Goal: Task Accomplishment & Management: Manage account settings

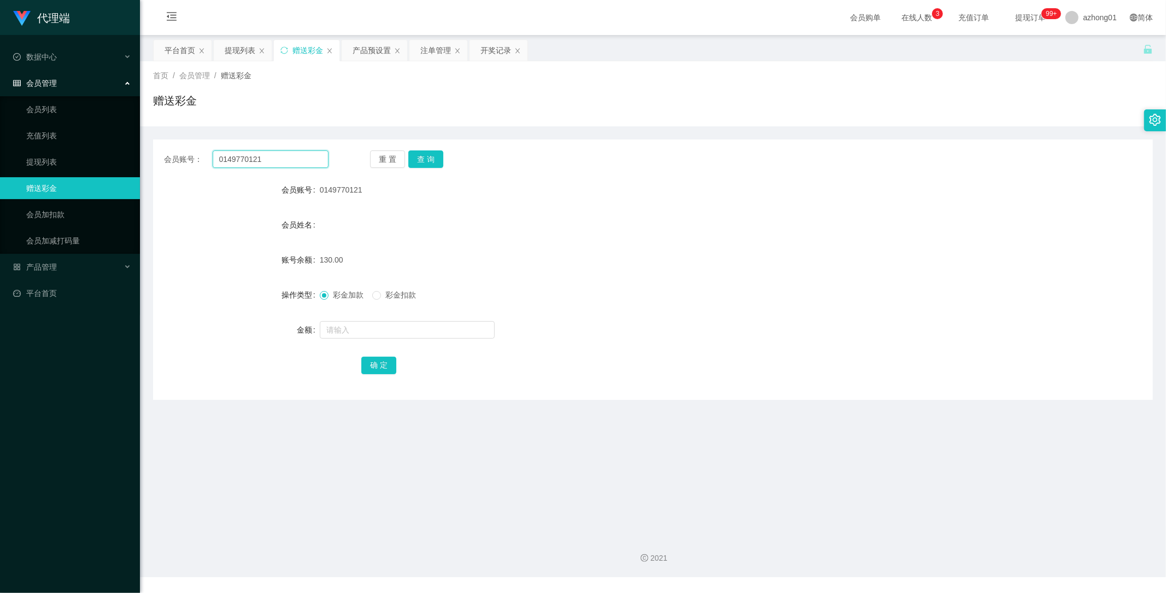
drag, startPoint x: 246, startPoint y: 156, endPoint x: 145, endPoint y: 164, distance: 101.4
click at [145, 164] on main "关闭左侧 关闭右侧 关闭其它 刷新页面 平台首页 提现列表 赠送彩金 产品预设置 注单管理 开奖记录 首页 / 会员管理 / 赠送彩金 / 赠送彩金 会员账号…" at bounding box center [653, 280] width 1026 height 491
paste input "JingWen"
type input "JingWen"
click at [427, 160] on button "查 询" at bounding box center [425, 158] width 35 height 17
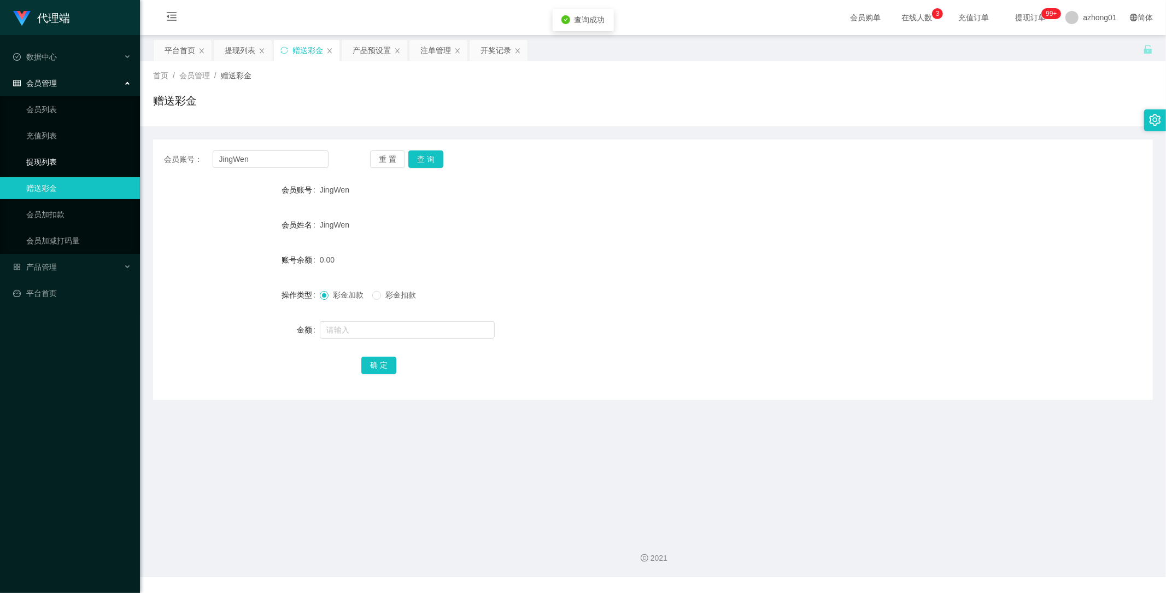
click at [52, 162] on link "提现列表" at bounding box center [78, 162] width 105 height 22
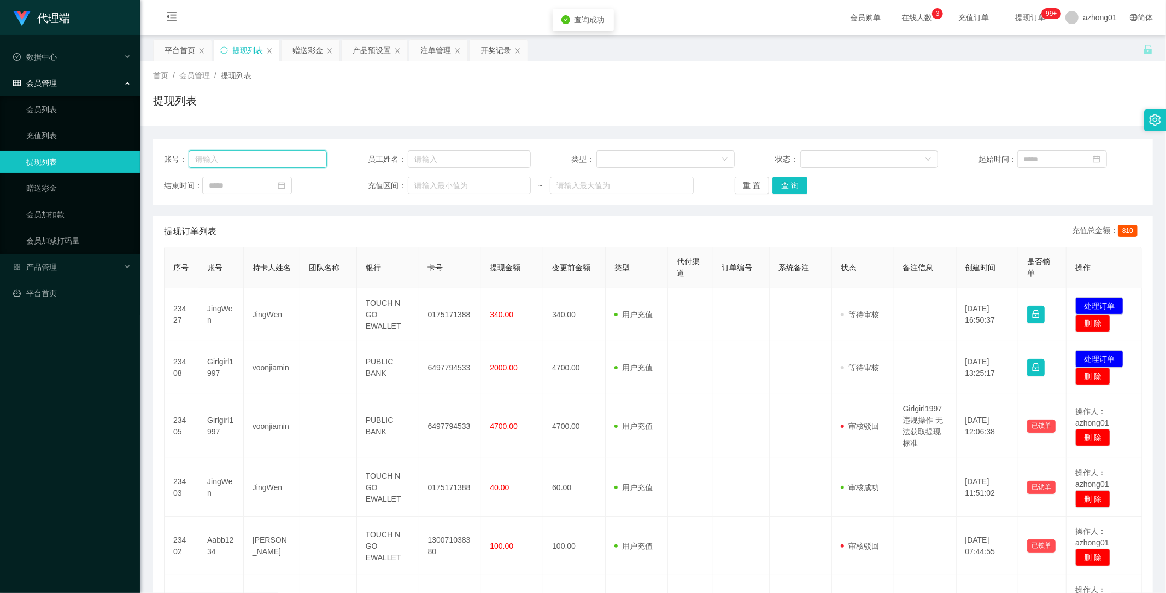
click at [255, 159] on input "text" at bounding box center [258, 158] width 138 height 17
paste input "JingWen"
type input "JingWen"
click at [787, 183] on button "查 询" at bounding box center [790, 185] width 35 height 17
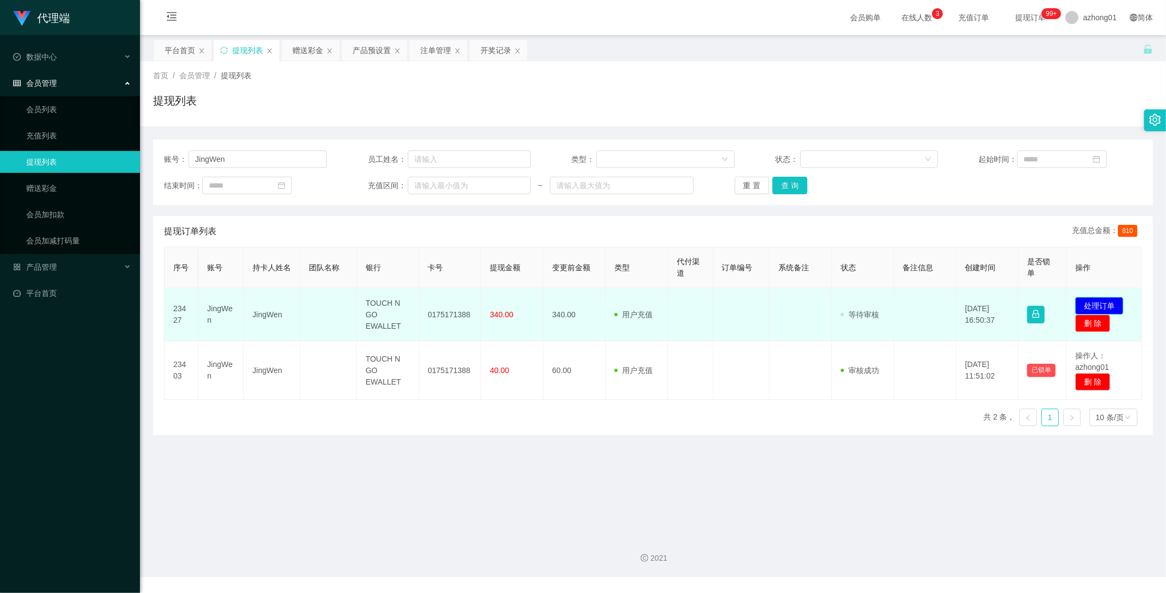
click at [1083, 303] on button "处理订单" at bounding box center [1099, 305] width 48 height 17
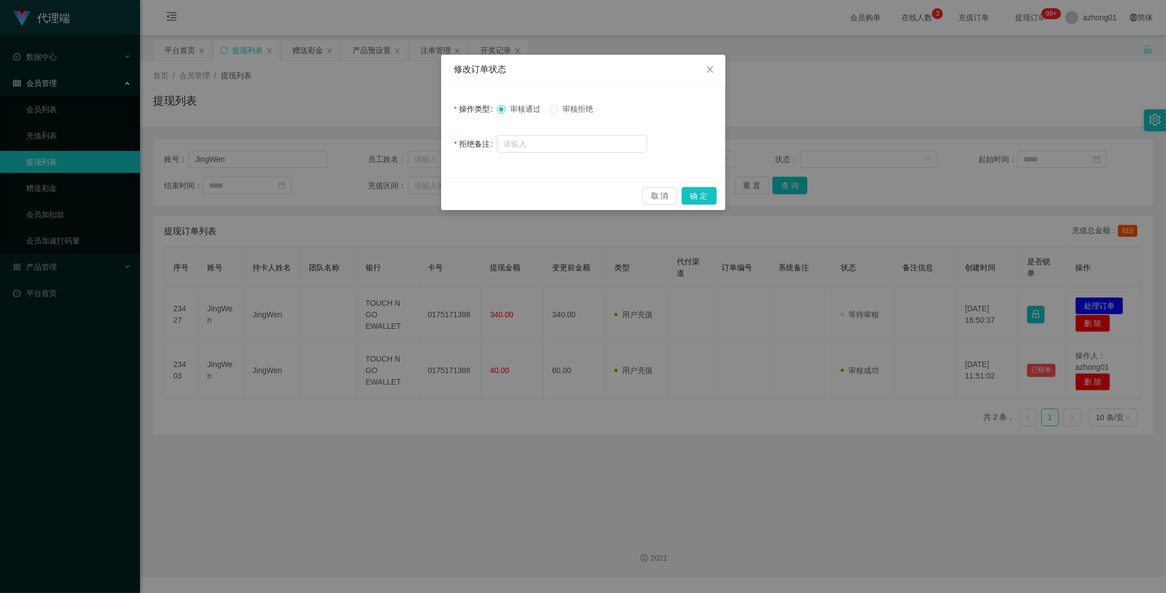
click at [562, 106] on span "审核拒绝" at bounding box center [577, 108] width 39 height 9
click at [709, 197] on button "确 定" at bounding box center [699, 195] width 35 height 17
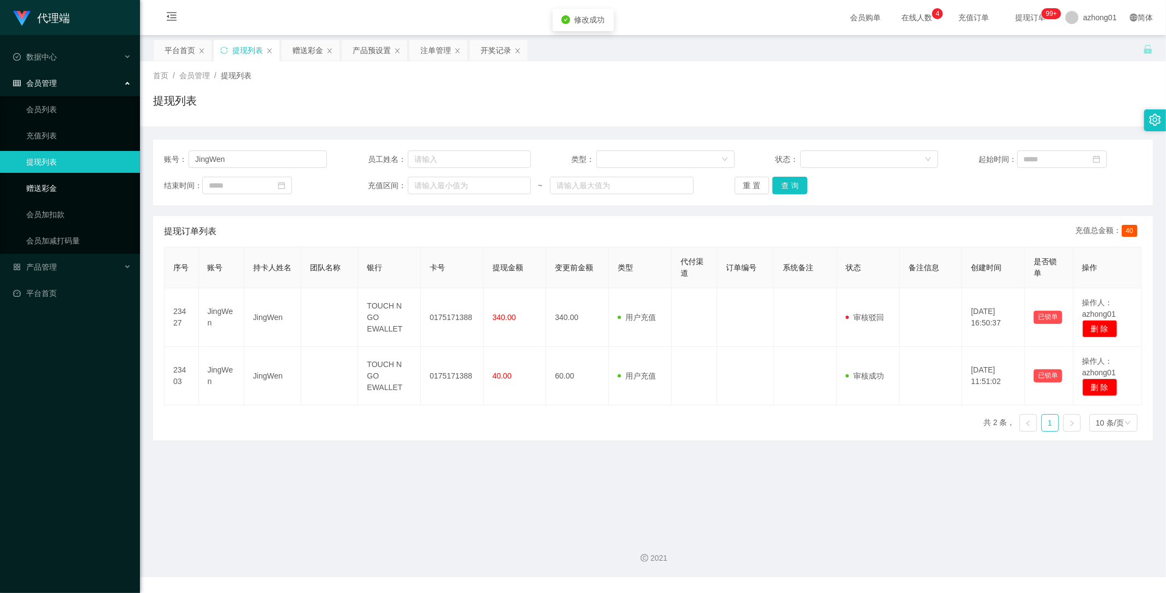
click at [34, 187] on link "赠送彩金" at bounding box center [78, 188] width 105 height 22
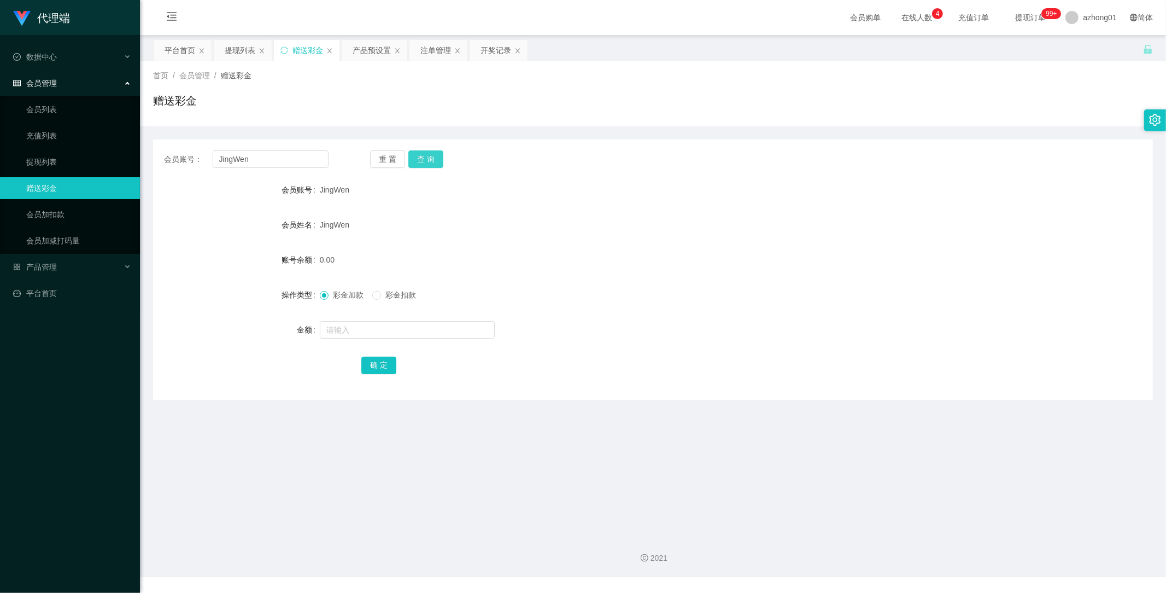
click at [428, 161] on button "查 询" at bounding box center [425, 158] width 35 height 17
click at [363, 329] on input "text" at bounding box center [407, 329] width 175 height 17
type input "190"
click at [368, 362] on button "确 定" at bounding box center [378, 364] width 35 height 17
click at [424, 161] on button "查 询" at bounding box center [425, 158] width 35 height 17
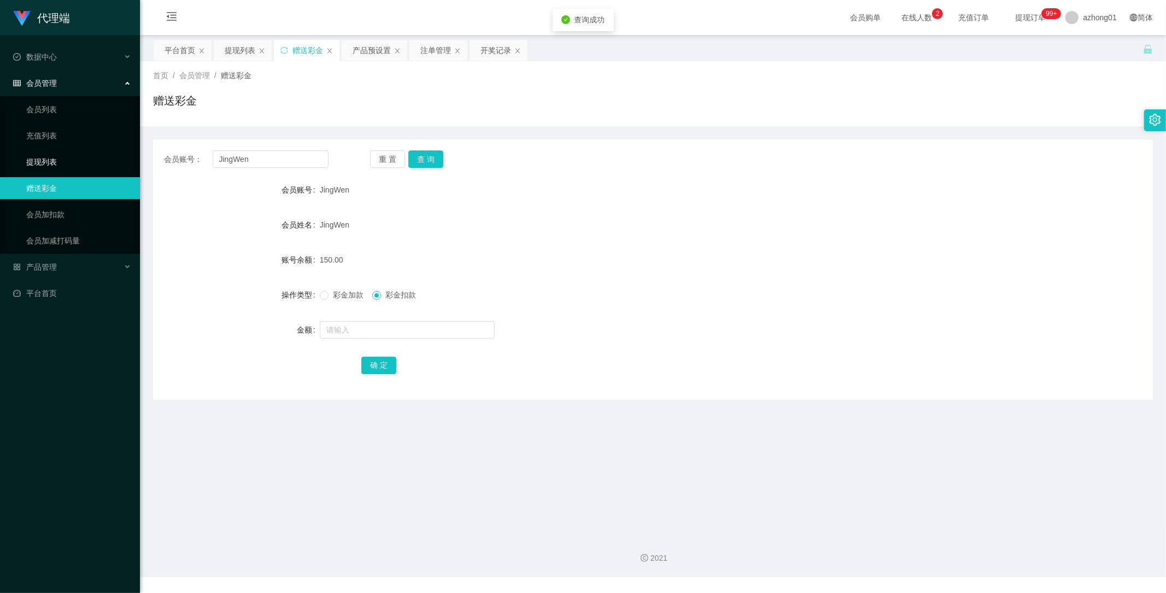
drag, startPoint x: 48, startPoint y: 159, endPoint x: 65, endPoint y: 166, distance: 18.6
click at [48, 159] on link "提现列表" at bounding box center [78, 162] width 105 height 22
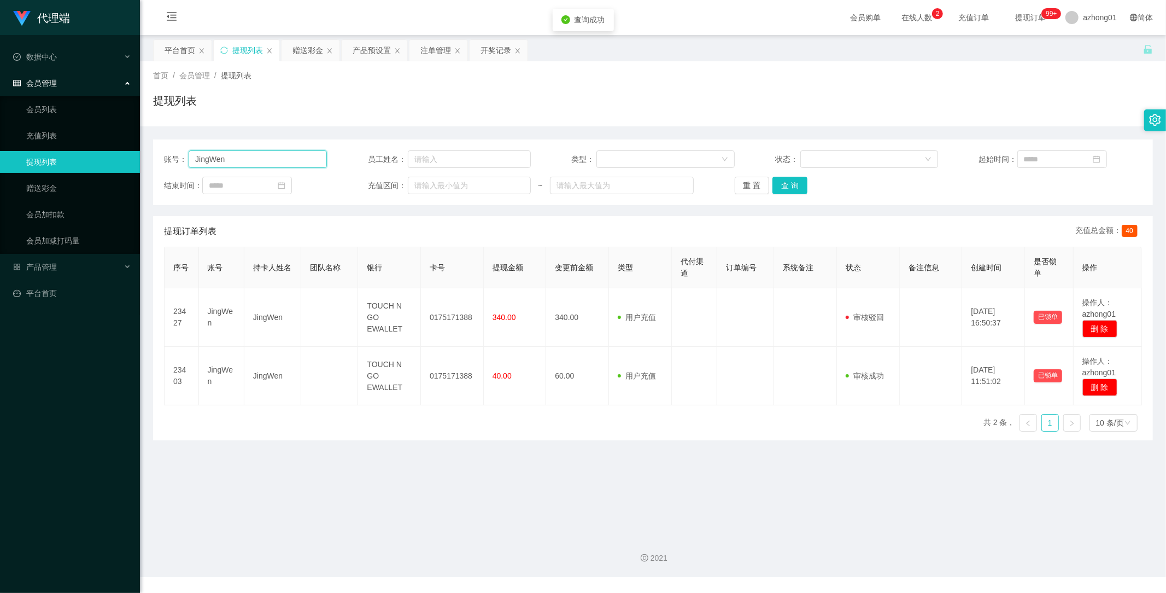
drag, startPoint x: 265, startPoint y: 155, endPoint x: 132, endPoint y: 166, distance: 133.3
click at [136, 166] on section "代理端 数据中心 会员管理 会员列表 充值列表 提现列表 赠送彩金 会员加扣款 会员加减打码量 产品管理 平台首页 保存配置 重置配置 整体风格设置 主题色 …" at bounding box center [583, 288] width 1166 height 577
click at [788, 185] on button "查 询" at bounding box center [790, 185] width 35 height 17
drag, startPoint x: 303, startPoint y: 513, endPoint x: 270, endPoint y: 482, distance: 46.0
click at [298, 510] on main "关闭左侧 关闭右侧 关闭其它 刷新页面 平台首页 提现列表 赠送彩金 产品预设置 注单管理 开奖记录 首页 / 会员管理 / 提现列表 / 提现列表 账号： …" at bounding box center [653, 280] width 1026 height 491
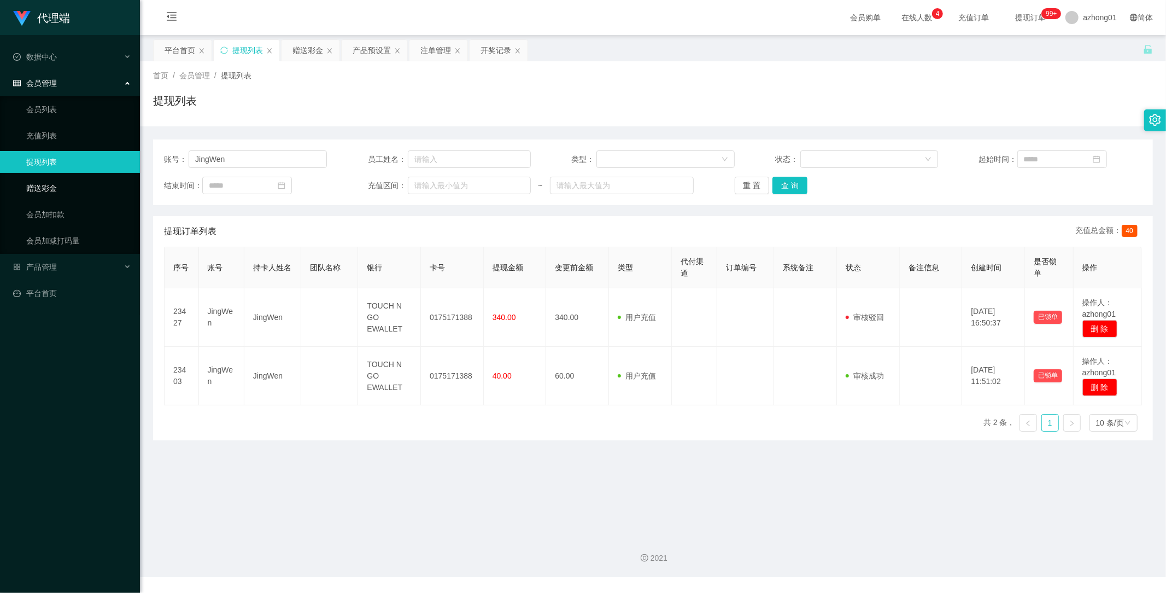
click at [43, 190] on link "赠送彩金" at bounding box center [78, 188] width 105 height 22
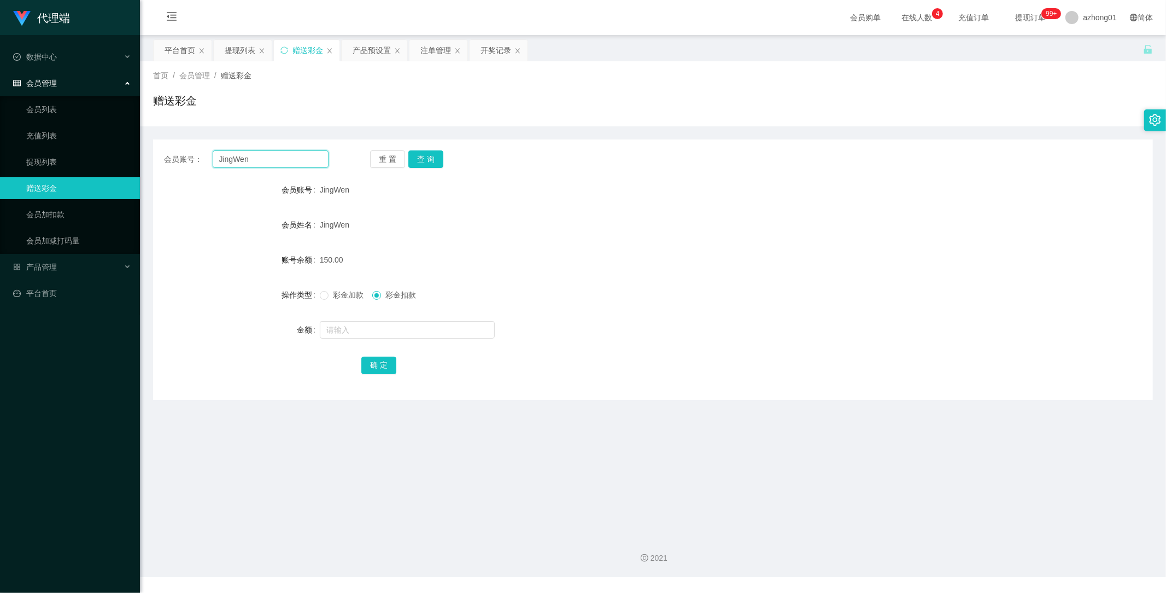
drag, startPoint x: 272, startPoint y: 161, endPoint x: 144, endPoint y: 159, distance: 128.0
click at [140, 157] on main "关闭左侧 关闭右侧 关闭其它 刷新页面 平台首页 提现列表 赠送彩金 产品预设置 注单管理 开奖记录 首页 / 会员管理 / 赠送彩金 / 赠送彩金 会员账号…" at bounding box center [653, 280] width 1026 height 491
paste input "0149770121"
drag, startPoint x: 425, startPoint y: 159, endPoint x: 425, endPoint y: 167, distance: 8.2
click at [425, 159] on button "查 询" at bounding box center [425, 158] width 35 height 17
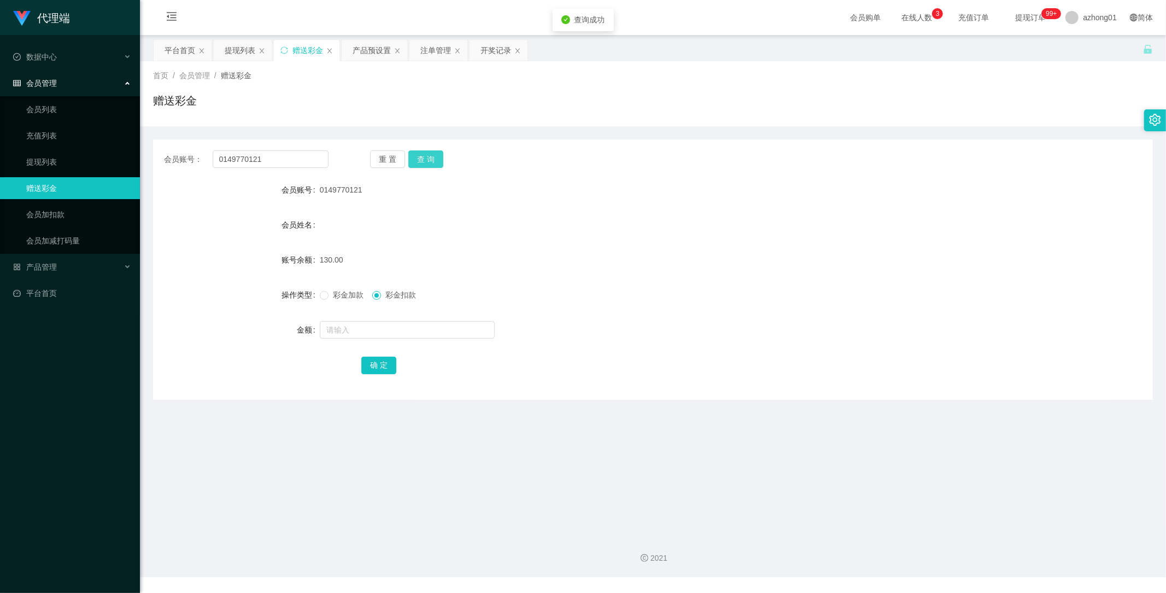
click at [428, 160] on button "查 询" at bounding box center [425, 158] width 35 height 17
click at [428, 160] on div "重 置 查 询" at bounding box center [452, 158] width 165 height 17
drag, startPoint x: 285, startPoint y: 160, endPoint x: 139, endPoint y: 149, distance: 145.8
click at [138, 147] on section "代理端 数据中心 会员管理 会员列表 充值列表 提现列表 赠送彩金 会员加扣款 会员加减打码量 产品管理 平台首页 保存配置 重置配置 整体风格设置 主题色 …" at bounding box center [583, 288] width 1166 height 577
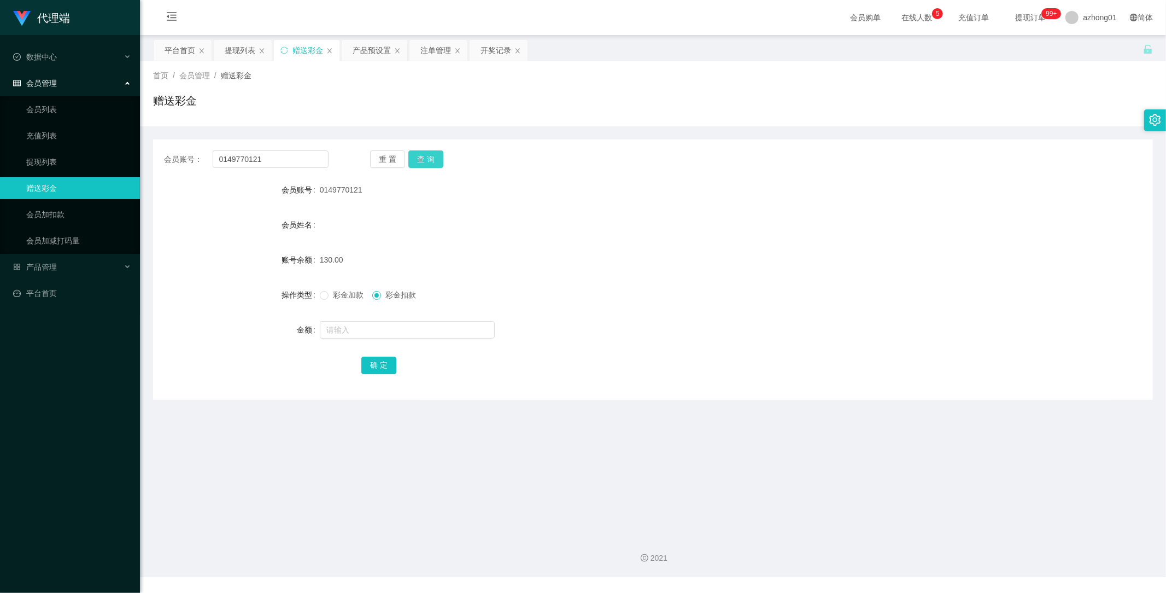
click at [436, 151] on button "查 询" at bounding box center [425, 158] width 35 height 17
click at [432, 154] on button "查 询" at bounding box center [425, 158] width 35 height 17
click at [432, 164] on button "查 询" at bounding box center [425, 158] width 35 height 17
drag, startPoint x: 277, startPoint y: 160, endPoint x: 171, endPoint y: 157, distance: 106.1
click at [171, 157] on div "会员账号： 0149770121" at bounding box center [246, 158] width 165 height 17
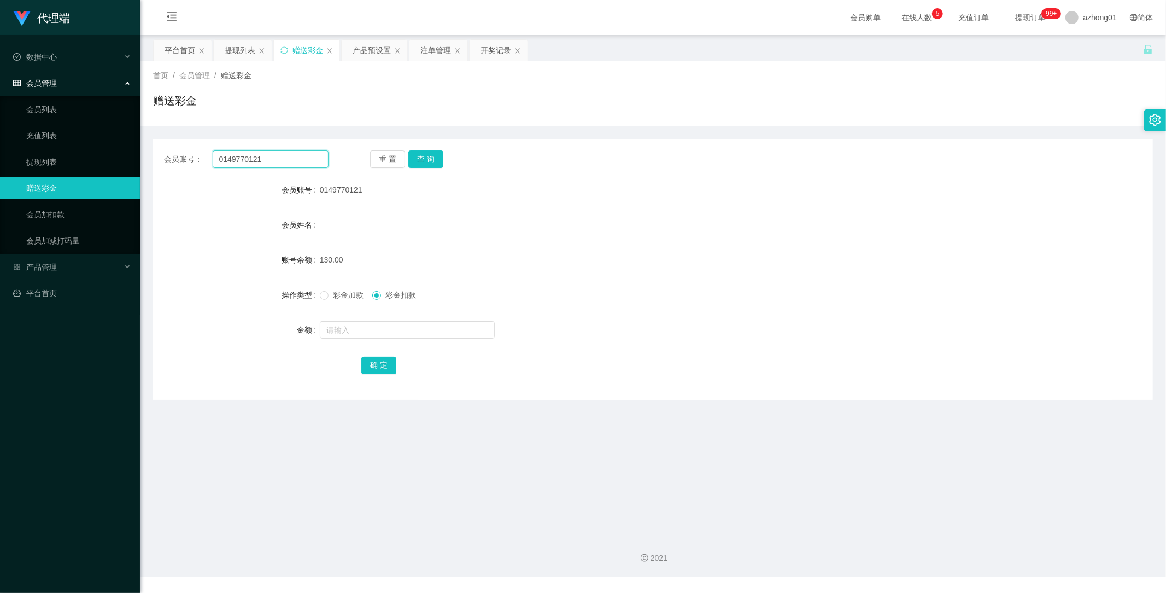
paste input "JingWen"
type input "JingWen"
click at [430, 152] on button "查 询" at bounding box center [425, 158] width 35 height 17
click at [52, 157] on link "提现列表" at bounding box center [78, 162] width 105 height 22
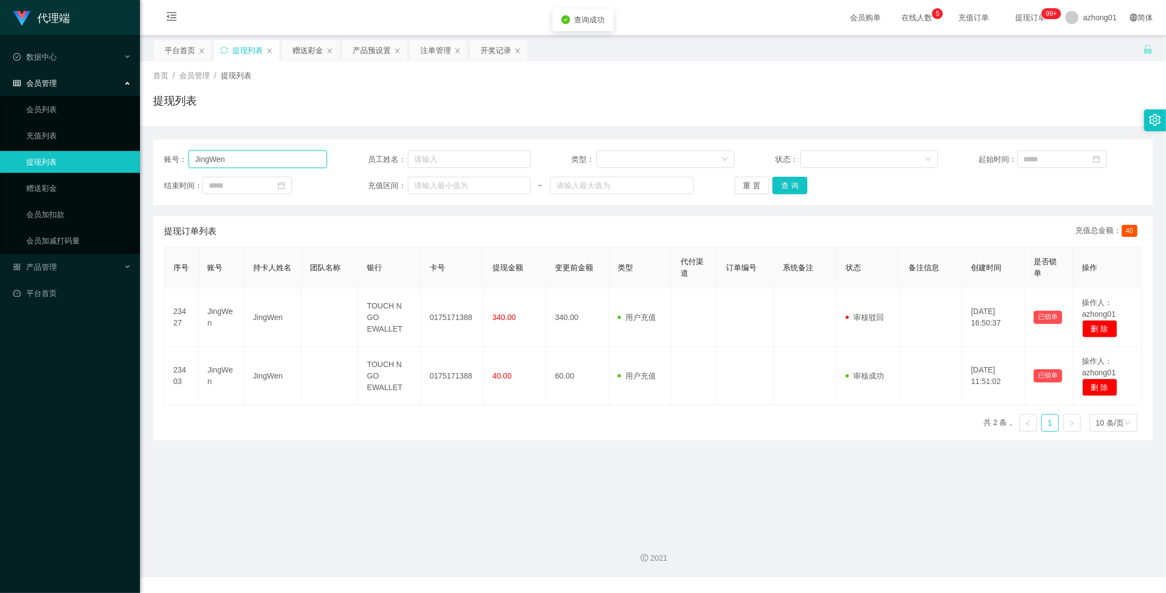
drag, startPoint x: 224, startPoint y: 156, endPoint x: 137, endPoint y: 156, distance: 87.5
click at [137, 156] on section "代理端 数据中心 会员管理 会员列表 充值列表 提现列表 赠送彩金 会员加扣款 会员加减打码量 产品管理 平台首页 保存配置 重置配置 整体风格设置 主题色 …" at bounding box center [583, 288] width 1166 height 577
click at [789, 186] on button "查 询" at bounding box center [790, 185] width 35 height 17
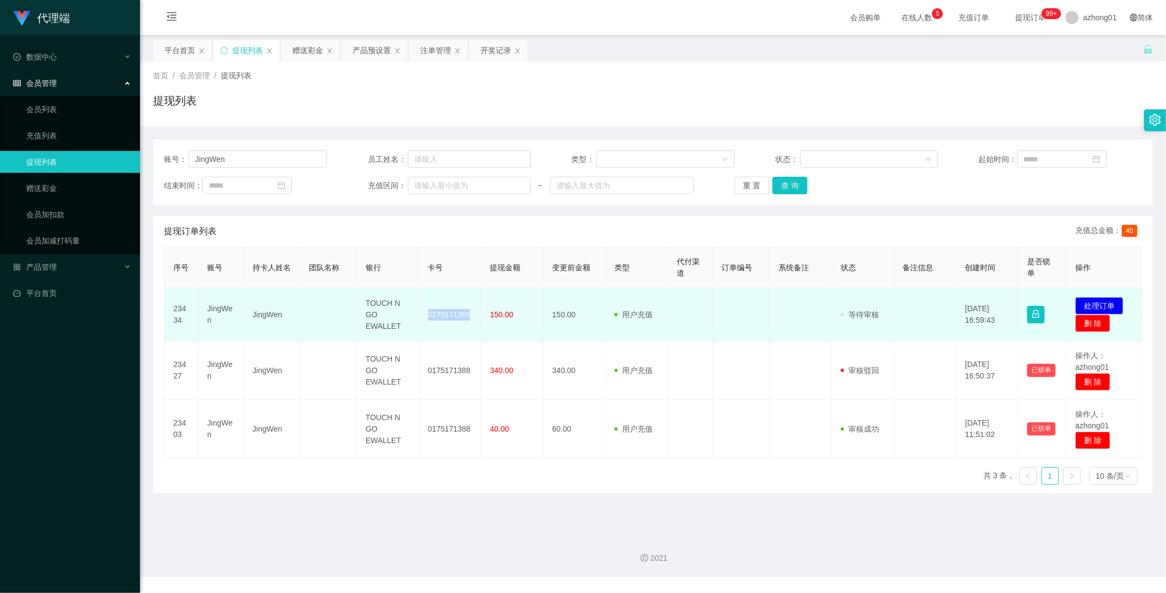
drag, startPoint x: 425, startPoint y: 310, endPoint x: 472, endPoint y: 315, distance: 47.9
click at [472, 315] on td "0175171388" at bounding box center [450, 314] width 62 height 53
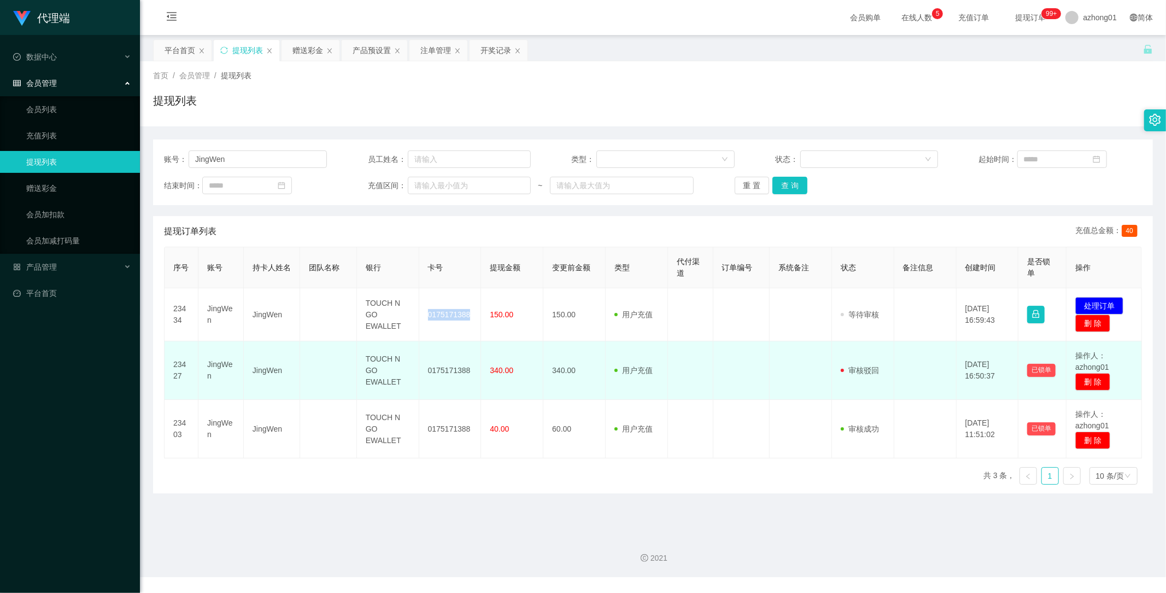
copy td "0175171388"
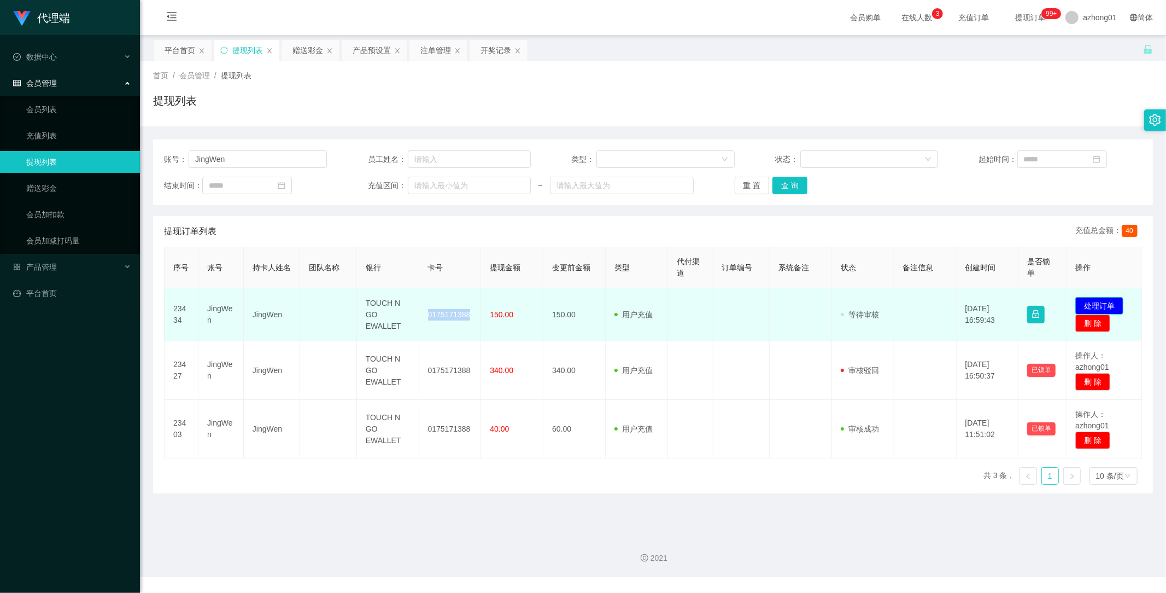
click at [1099, 304] on button "处理订单" at bounding box center [1099, 305] width 48 height 17
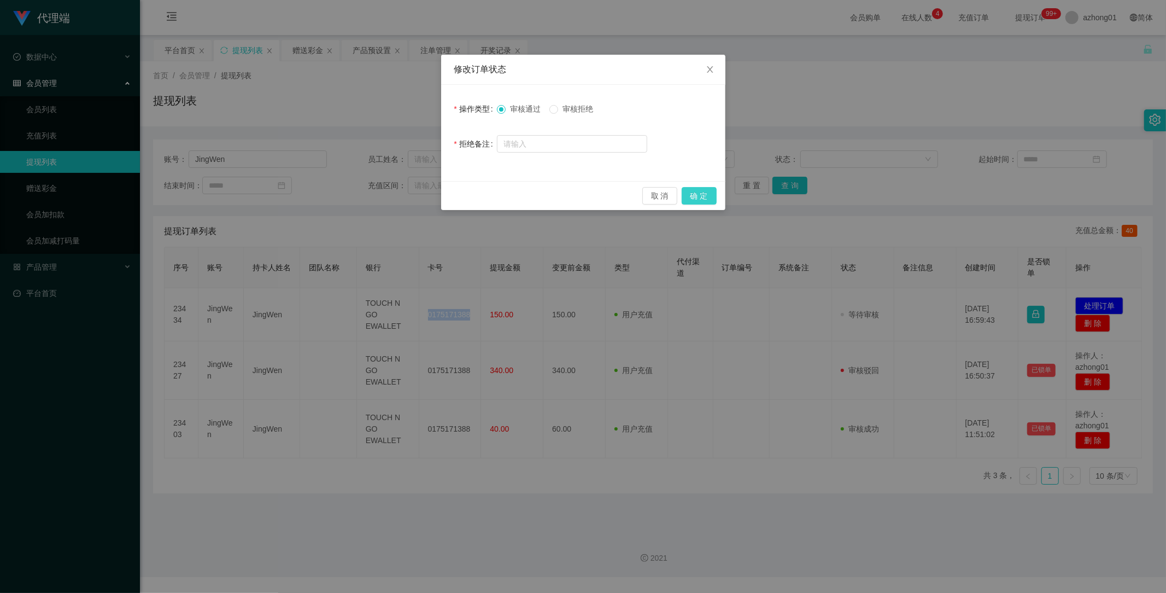
click at [704, 194] on button "确 定" at bounding box center [699, 195] width 35 height 17
